Goal: Transaction & Acquisition: Book appointment/travel/reservation

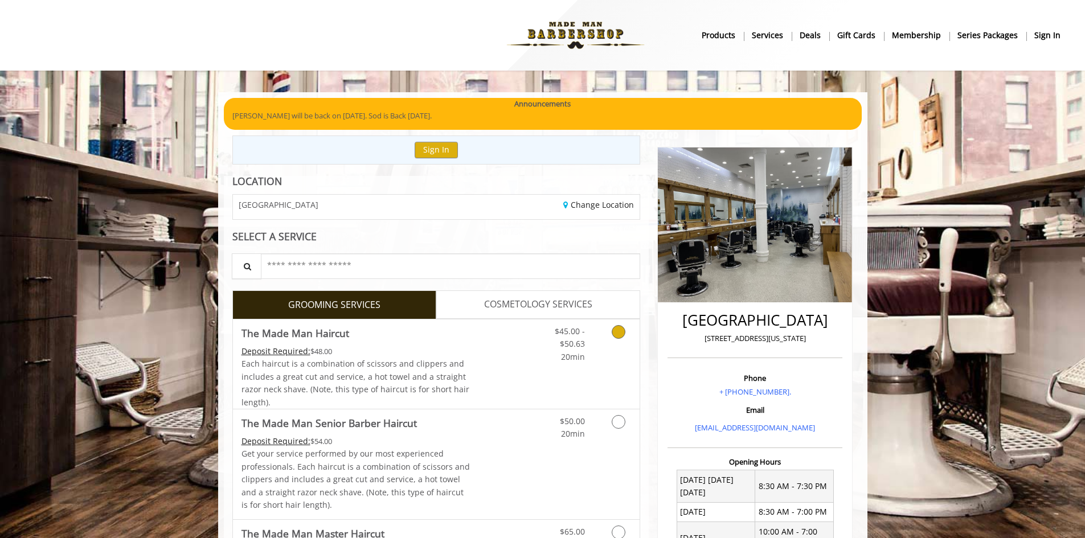
click at [619, 337] on icon "Grooming services" at bounding box center [619, 332] width 14 height 14
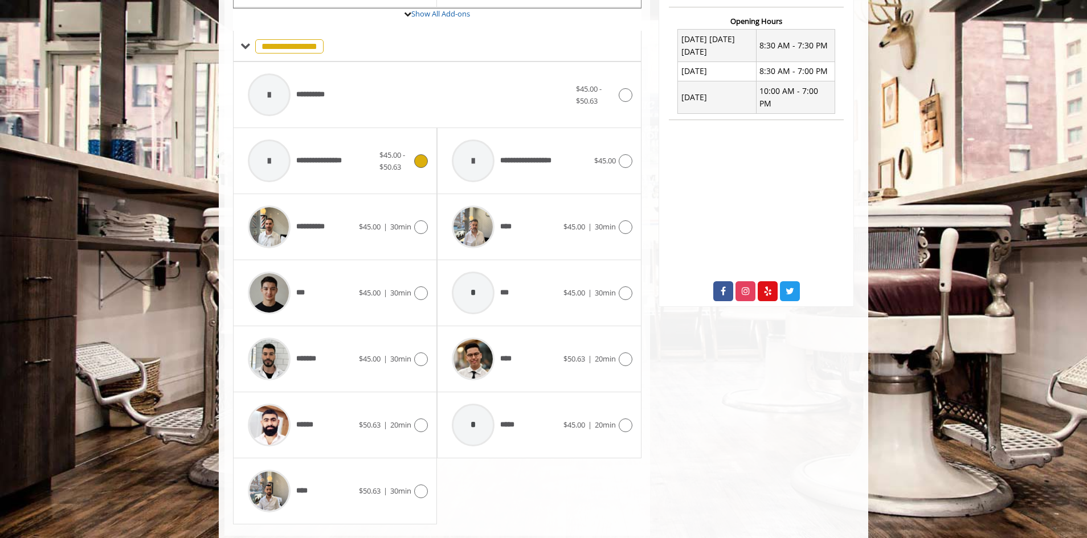
scroll to position [458, 0]
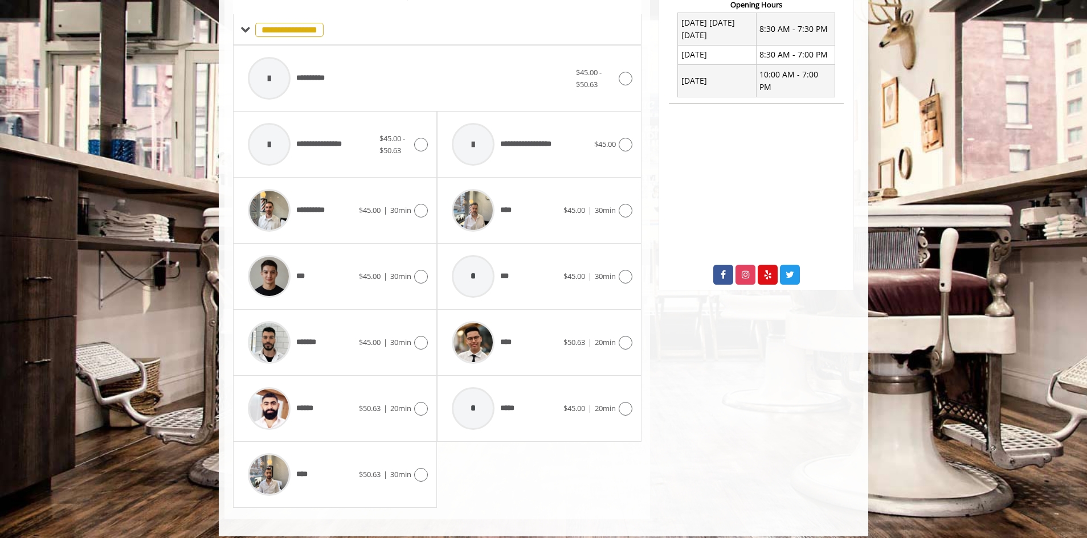
click at [434, 473] on div "**** $50.63 | 30min" at bounding box center [335, 475] width 204 height 66
click at [424, 475] on icon at bounding box center [421, 475] width 14 height 14
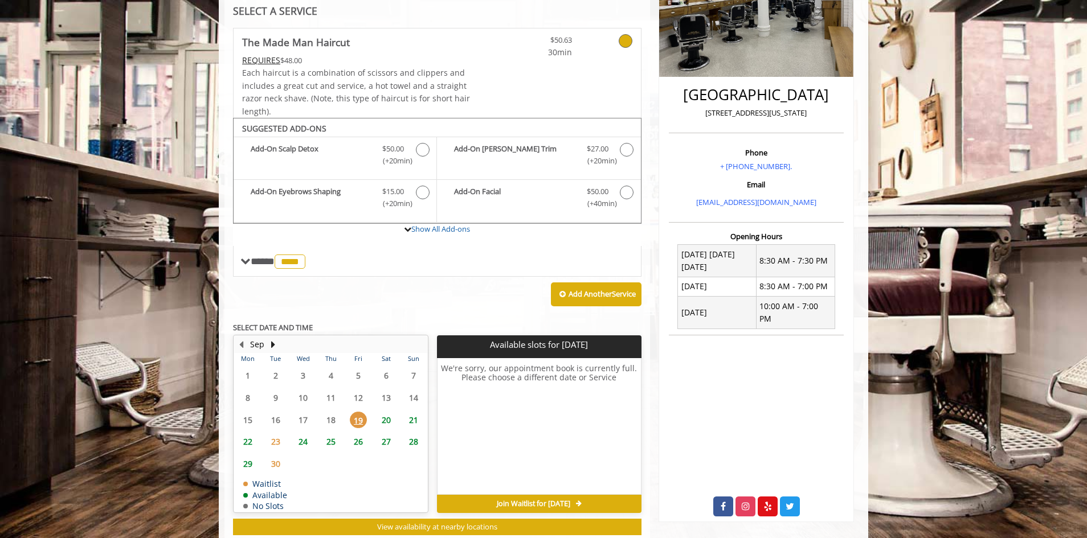
scroll to position [257, 0]
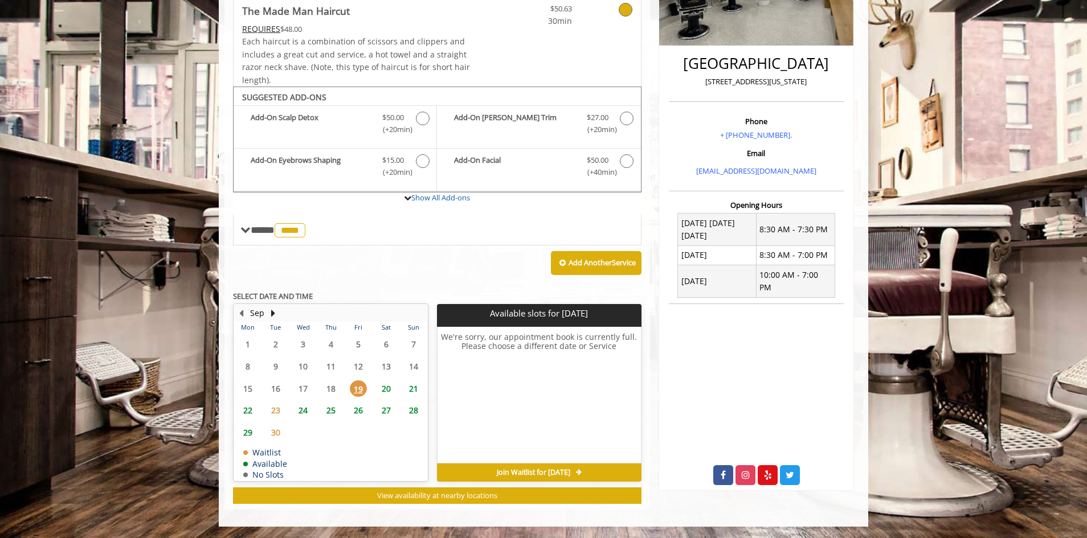
click at [388, 393] on span "20" at bounding box center [386, 389] width 17 height 17
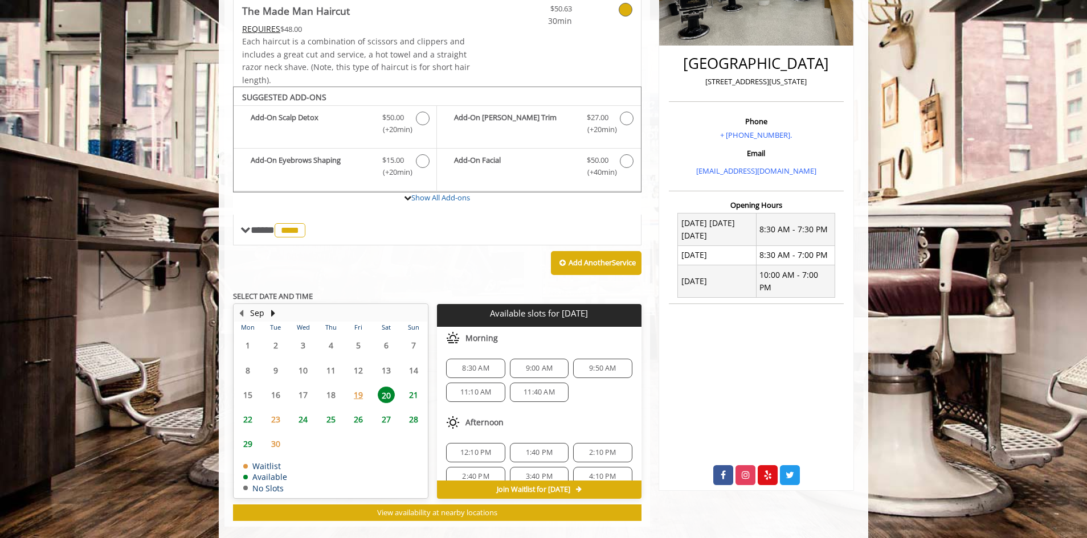
scroll to position [274, 0]
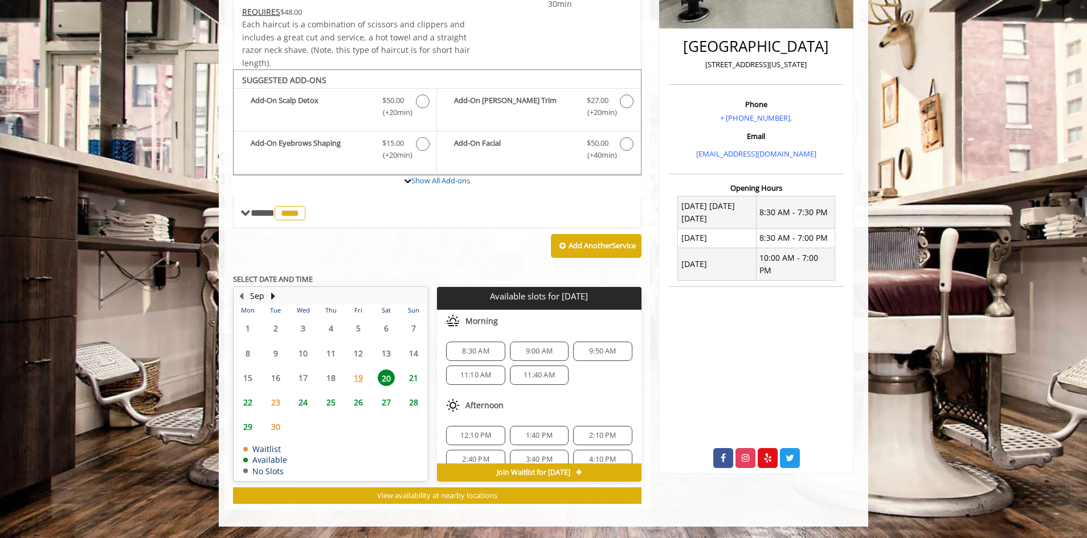
click at [542, 351] on span "9:00 AM" at bounding box center [539, 351] width 27 height 9
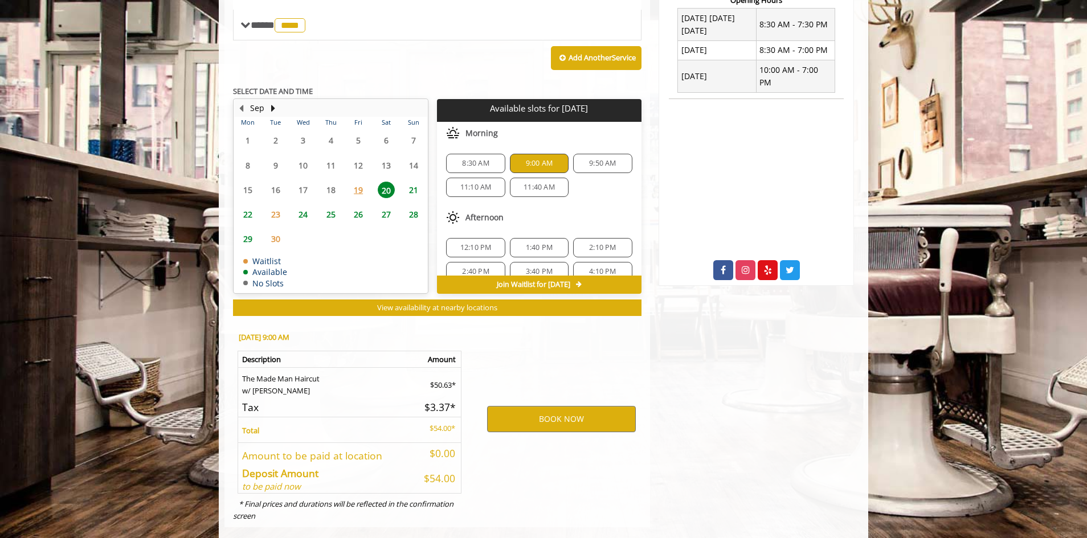
scroll to position [480, 0]
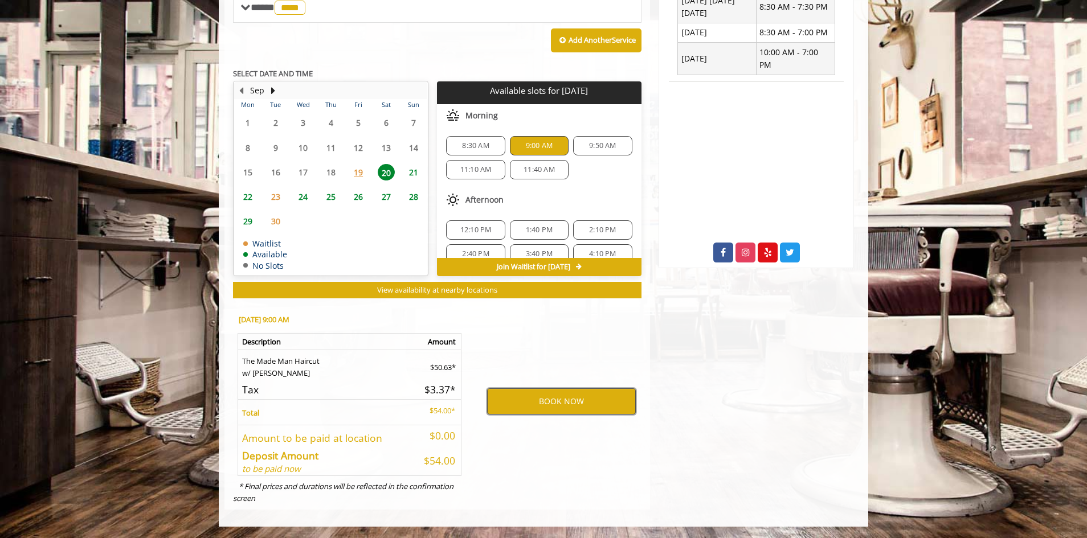
click at [542, 402] on button "BOOK NOW" at bounding box center [561, 402] width 149 height 26
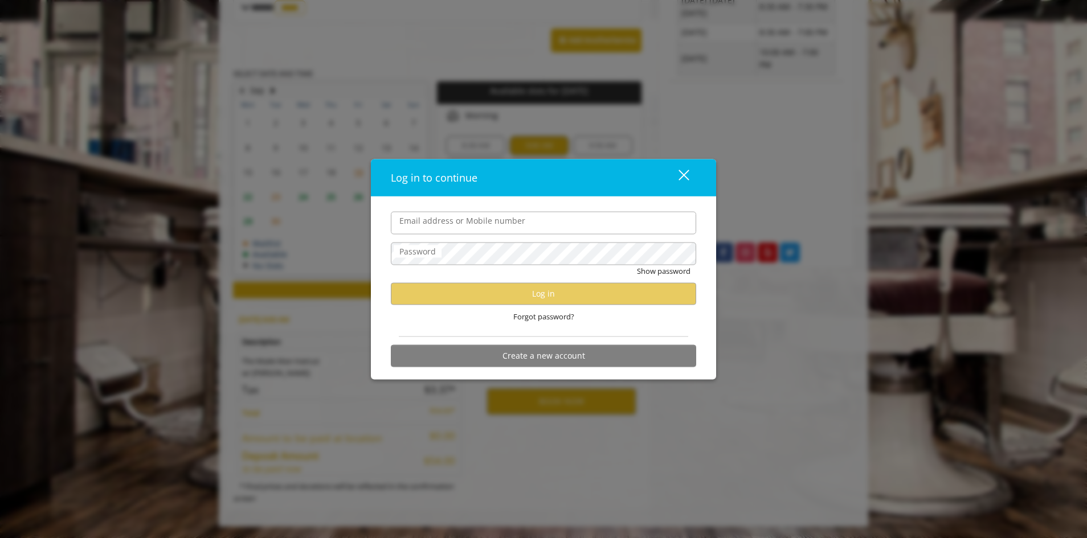
click at [437, 222] on input "Email address or Mobile number" at bounding box center [543, 222] width 305 height 23
type input "**********"
click at [684, 175] on div "close dialog" at bounding box center [684, 175] width 11 height 11
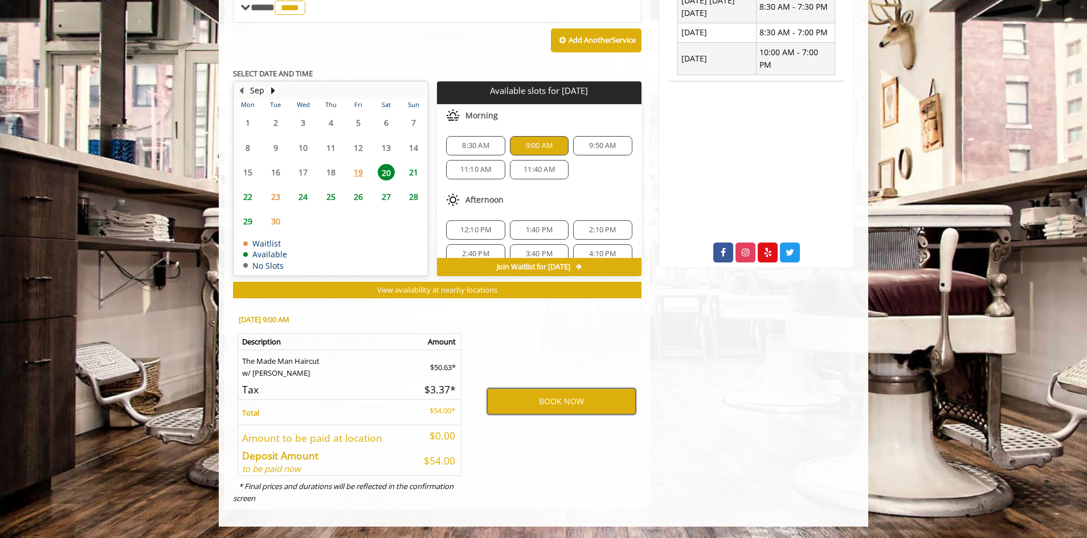
click at [552, 398] on button "BOOK NOW" at bounding box center [561, 402] width 149 height 26
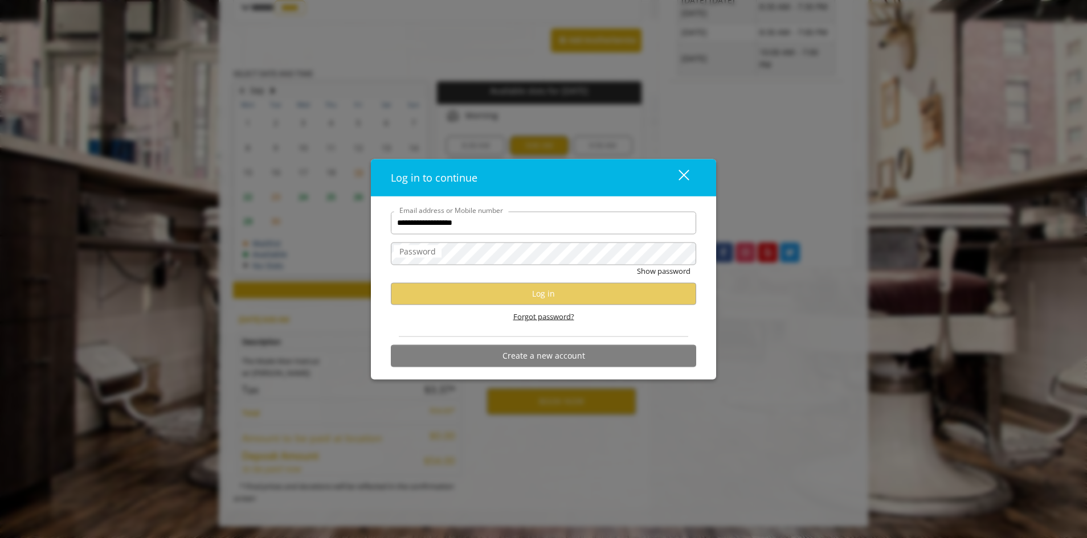
click at [524, 319] on span "Forgot password?" at bounding box center [543, 317] width 61 height 12
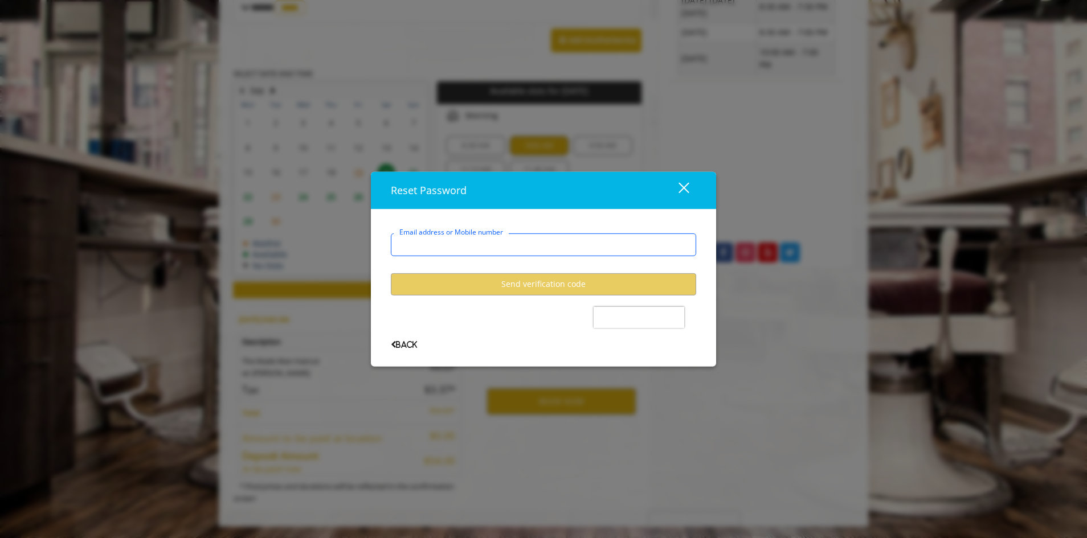
click at [499, 248] on input "Email address or Mobile number" at bounding box center [543, 245] width 305 height 23
type input "**********"
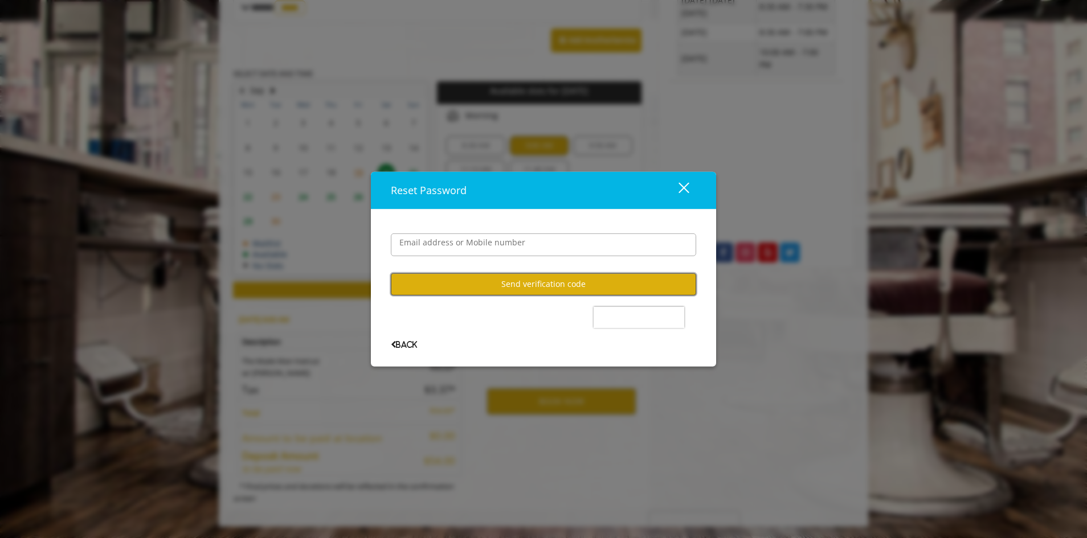
click at [505, 288] on button "Send verification code" at bounding box center [543, 284] width 305 height 22
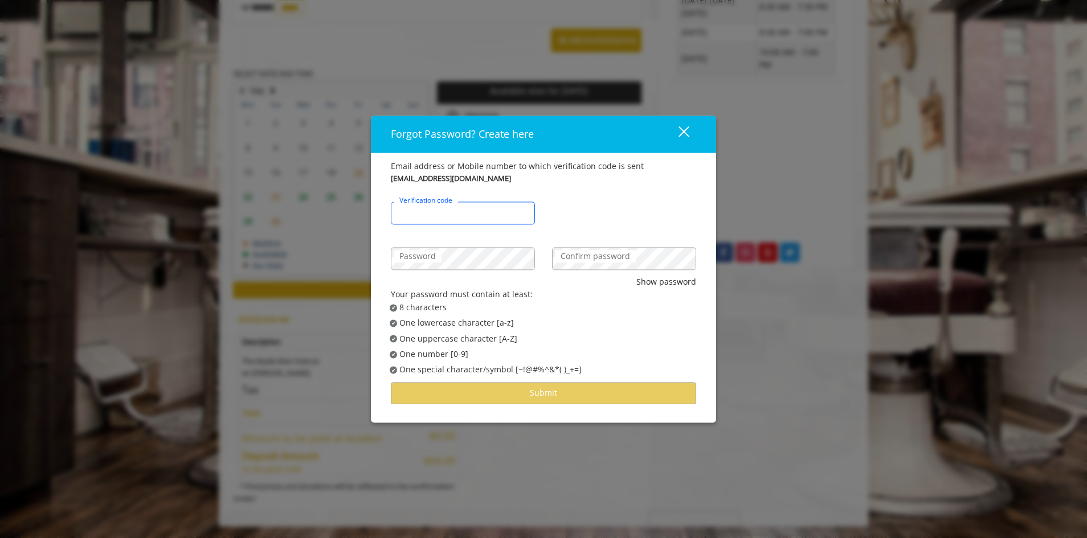
click at [505, 217] on input "Verification code" at bounding box center [463, 213] width 144 height 23
type input "******"
click at [612, 249] on div "Confirm password" at bounding box center [624, 258] width 144 height 23
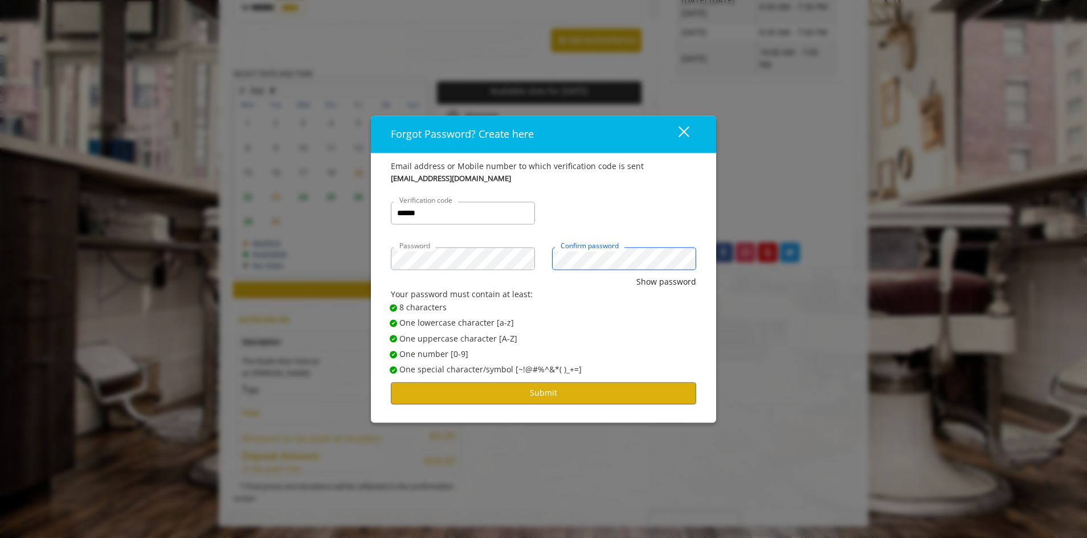
click at [636, 276] on button "Show password" at bounding box center [666, 282] width 60 height 13
click at [622, 387] on button "Submit" at bounding box center [543, 393] width 305 height 22
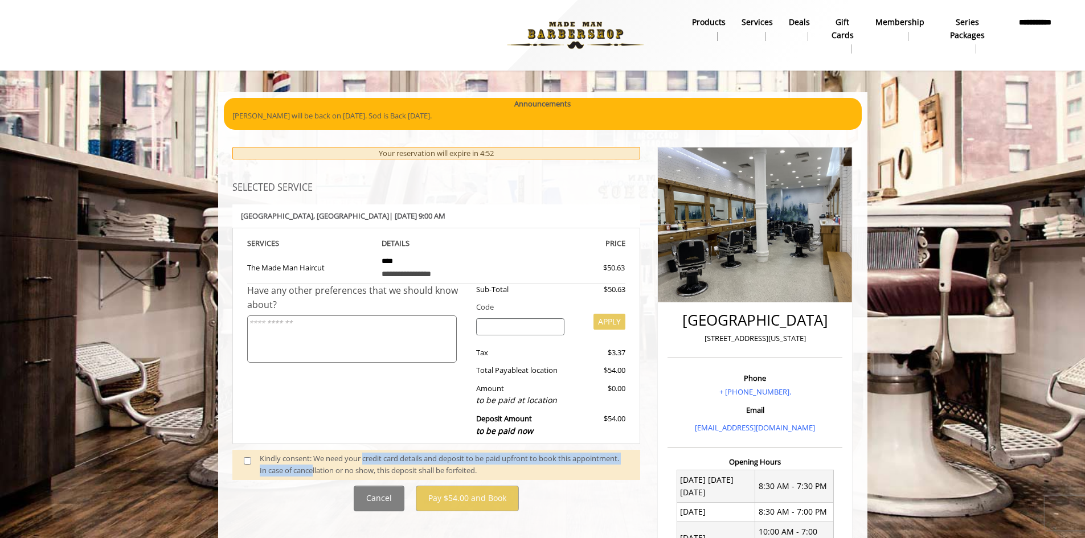
click at [364, 464] on div "Kindly consent: We need your credit card details and deposit to be paid upfront…" at bounding box center [444, 465] width 369 height 24
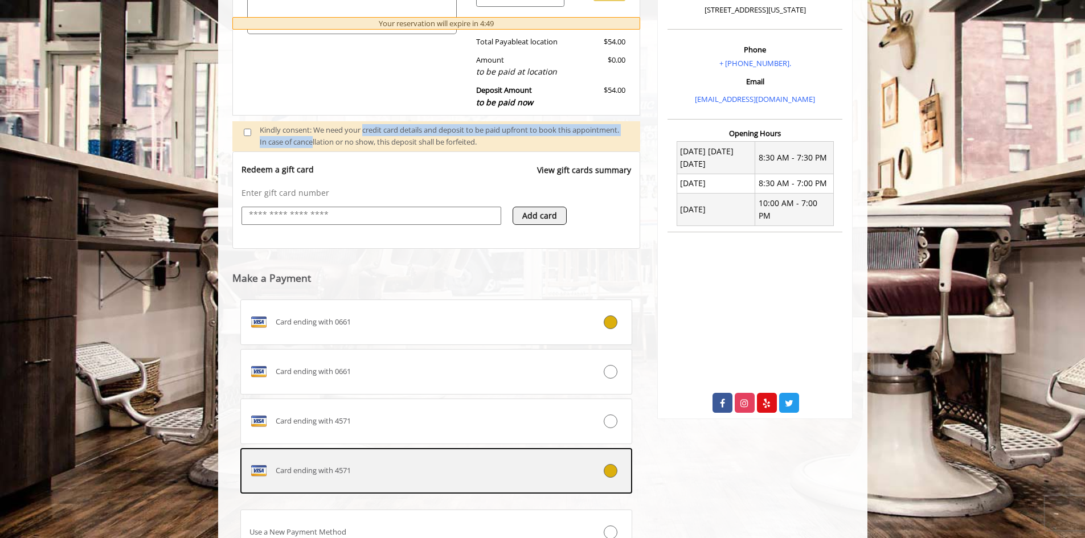
scroll to position [429, 0]
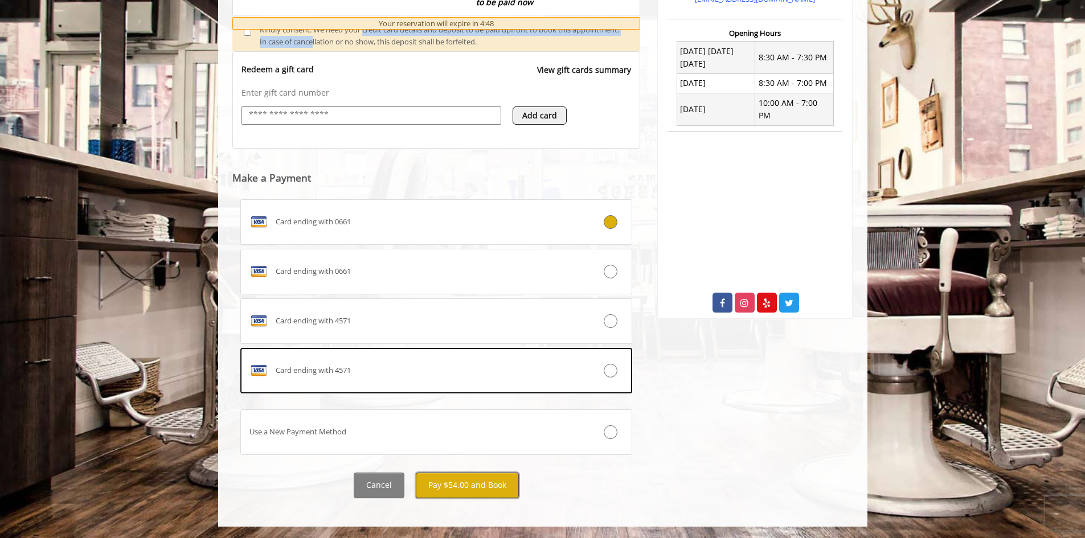
click at [479, 483] on button "Pay $54.00 and Book" at bounding box center [467, 486] width 103 height 26
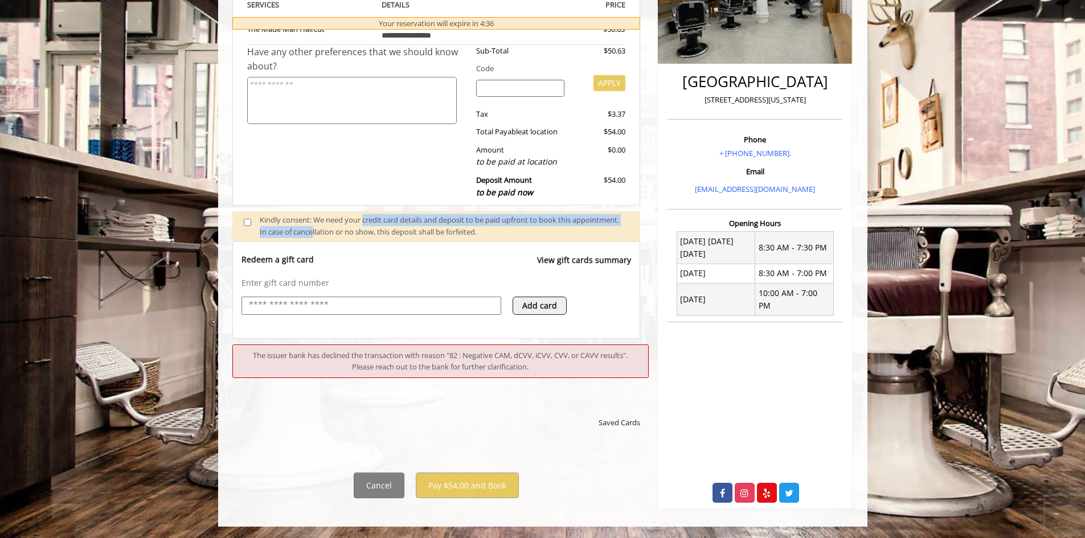
scroll to position [348, 0]
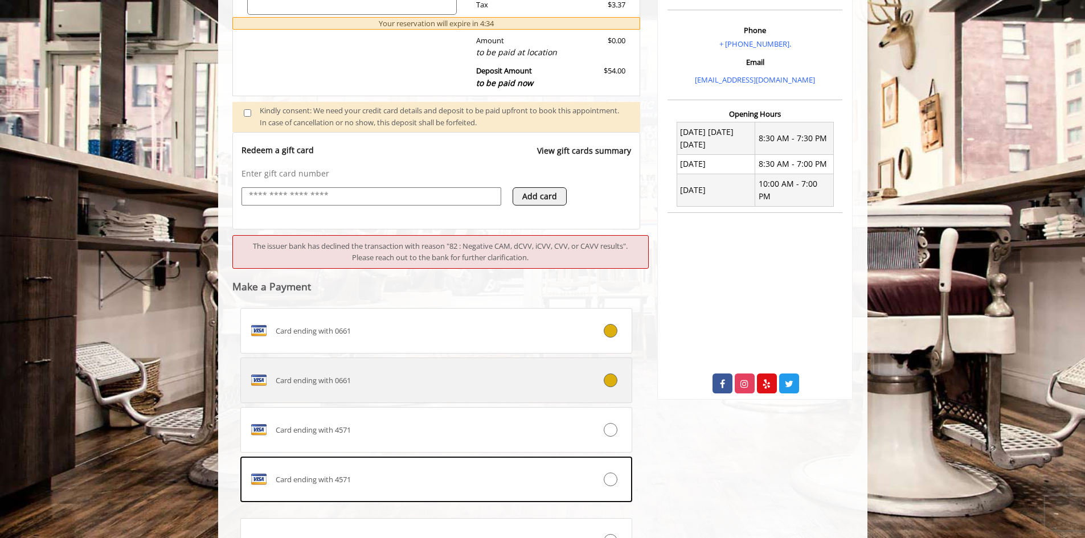
click at [464, 387] on div "Card ending with 0661" at bounding box center [404, 380] width 326 height 18
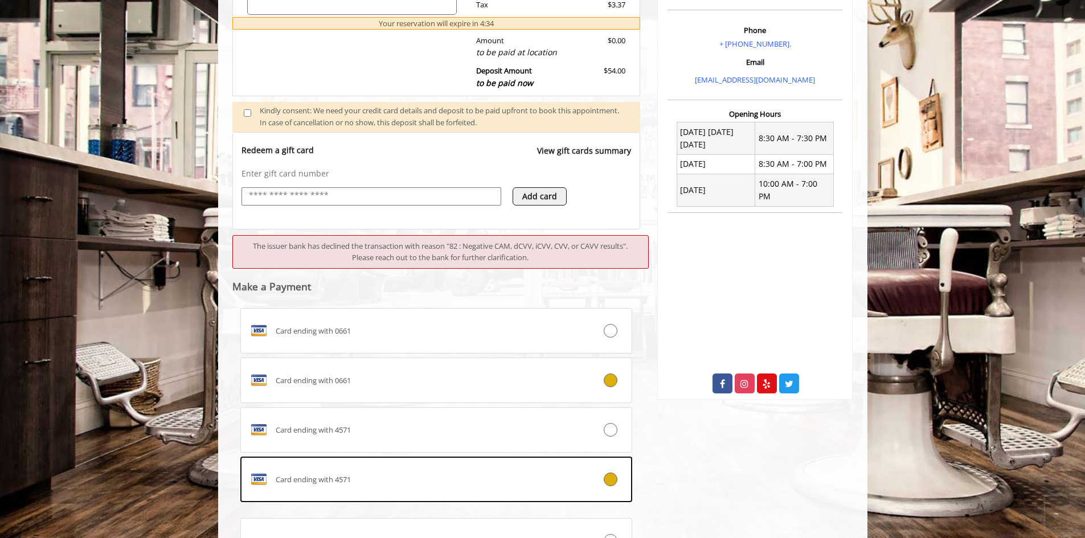
scroll to position [457, 0]
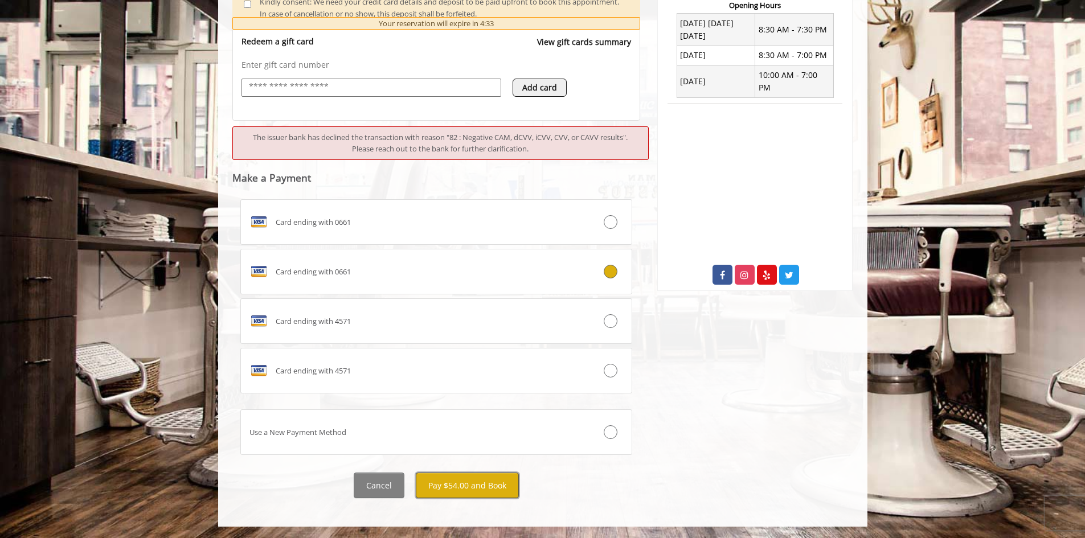
click at [465, 484] on button "Pay $54.00 and Book" at bounding box center [467, 486] width 103 height 26
